Goal: Find specific page/section: Find specific page/section

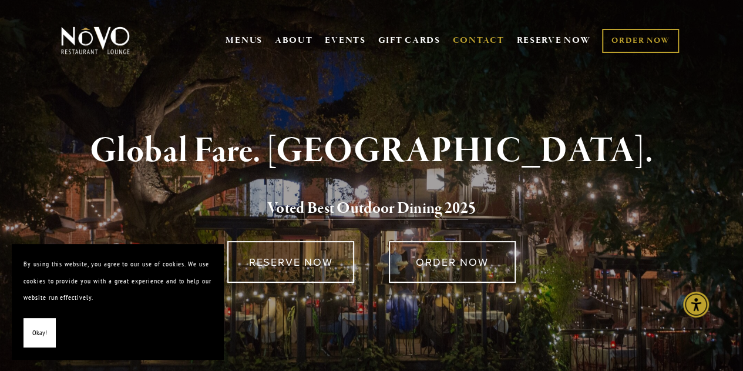
click at [475, 42] on link "CONTACT" at bounding box center [479, 40] width 52 height 22
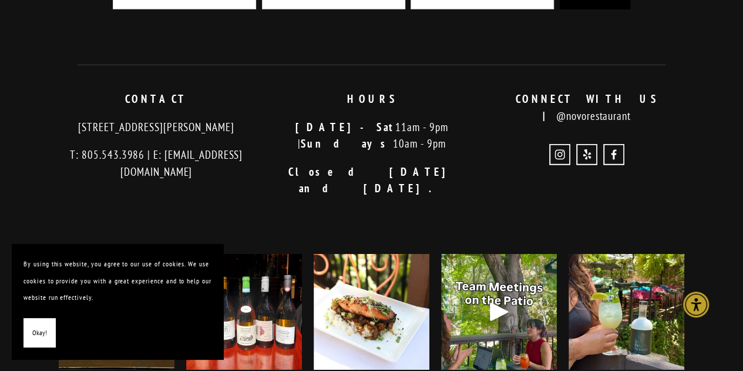
scroll to position [1860, 0]
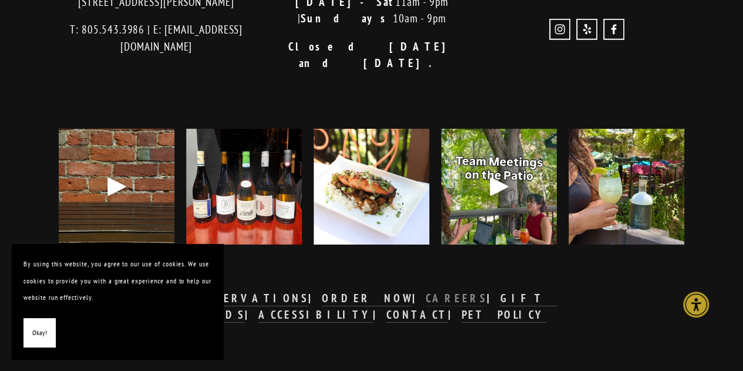
click at [426, 291] on strong "CAREERS" at bounding box center [456, 298] width 61 height 14
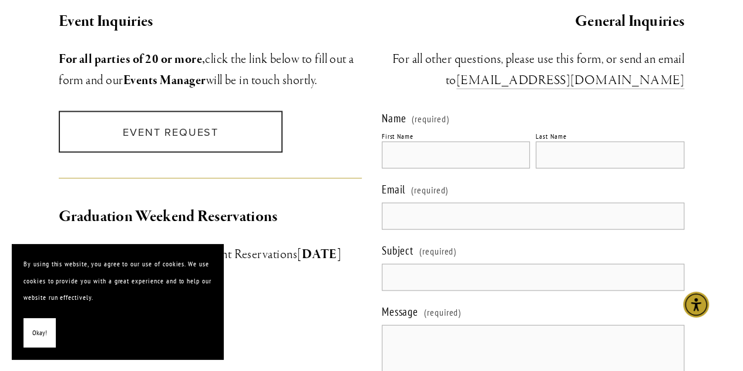
scroll to position [1000, 0]
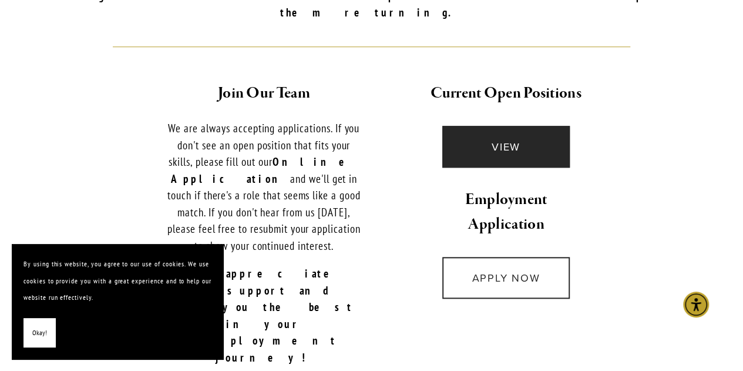
scroll to position [467, 0]
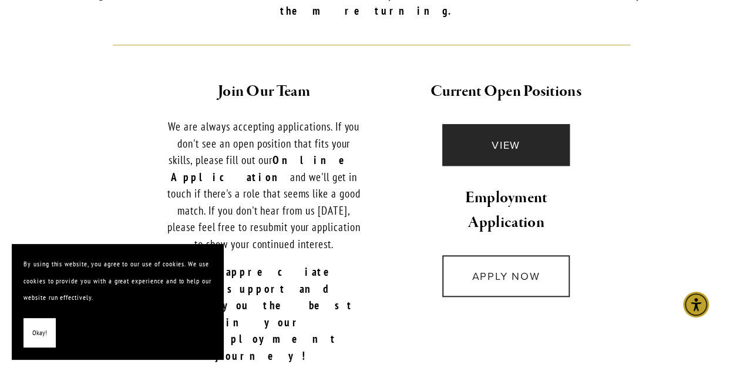
click at [477, 125] on link "VIEW" at bounding box center [506, 145] width 127 height 42
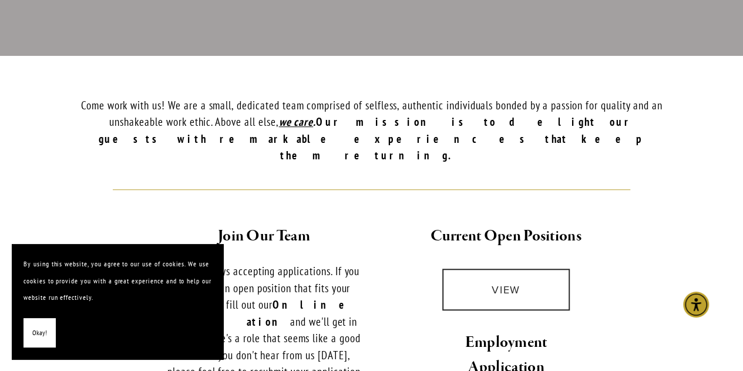
scroll to position [0, 0]
